Goal: Navigation & Orientation: Find specific page/section

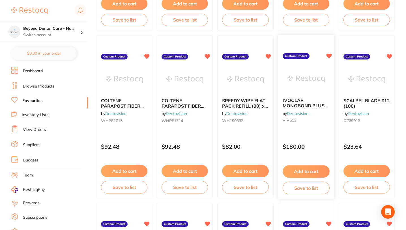
scroll to position [1369, 0]
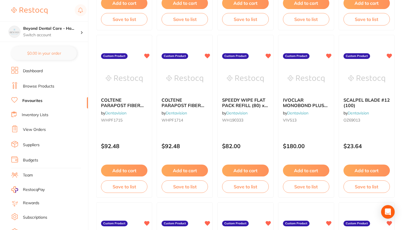
click at [308, 111] on link "Dentavision" at bounding box center [297, 112] width 21 height 5
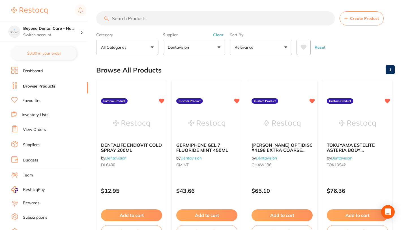
click at [29, 101] on link "Favourites" at bounding box center [31, 101] width 19 height 6
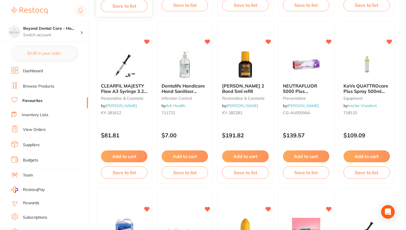
scroll to position [204, 0]
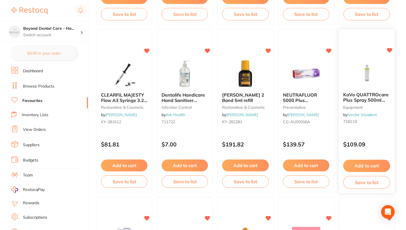
click at [365, 181] on button "Save to list" at bounding box center [366, 182] width 47 height 13
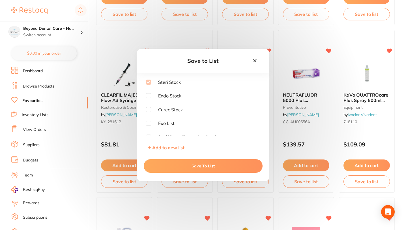
click at [255, 60] on icon at bounding box center [254, 60] width 3 height 3
